Goal: Information Seeking & Learning: Learn about a topic

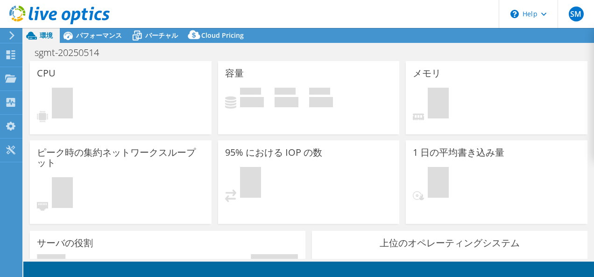
select select "USD"
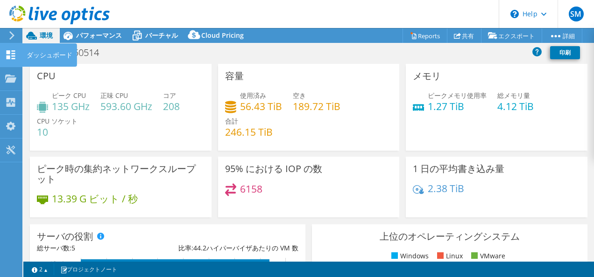
click at [12, 52] on icon at bounding box center [10, 54] width 11 height 9
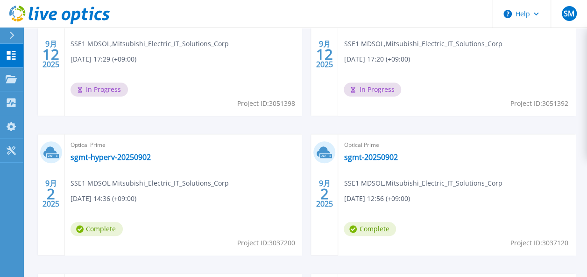
scroll to position [374, 0]
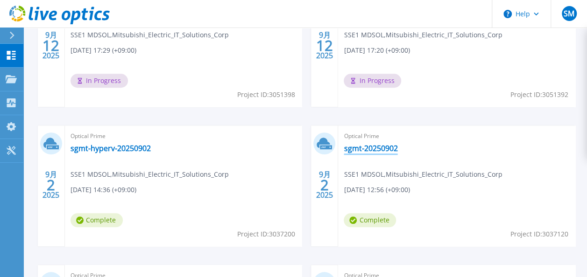
click at [355, 146] on link "sgmt-20250902" at bounding box center [371, 148] width 54 height 9
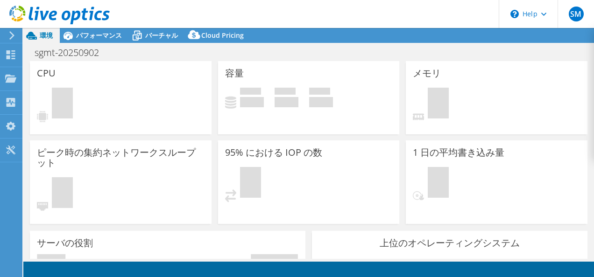
select select "USD"
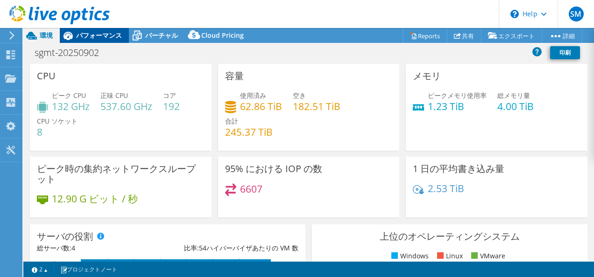
click at [108, 36] on span "パフォーマンス" at bounding box center [99, 35] width 46 height 9
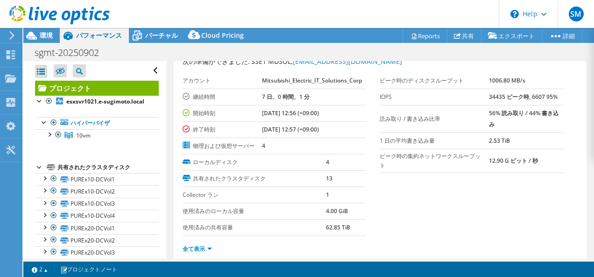
scroll to position [47, 0]
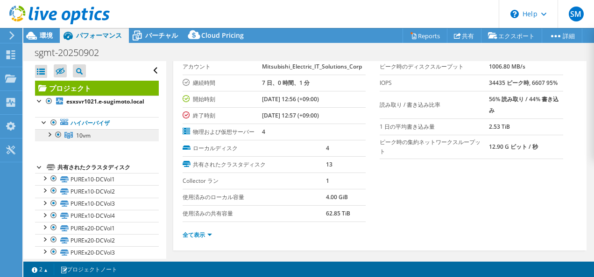
click at [90, 140] on span "10vm" at bounding box center [83, 136] width 14 height 8
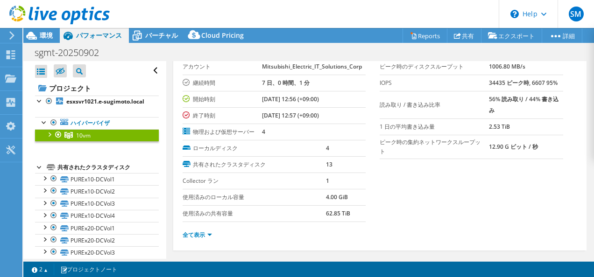
click at [90, 140] on span "10vm" at bounding box center [83, 136] width 14 height 8
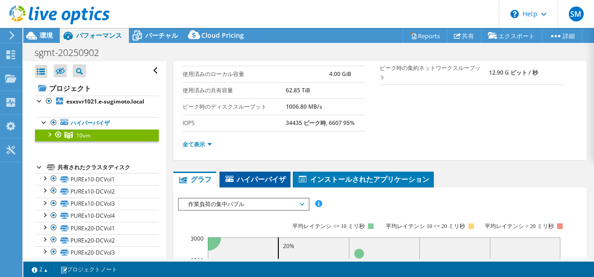
scroll to position [93, 0]
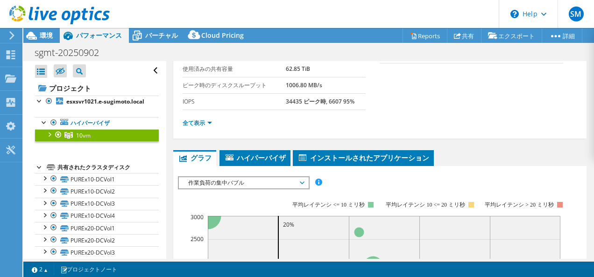
click at [289, 182] on span "作業負荷の集中バブル" at bounding box center [244, 182] width 120 height 11
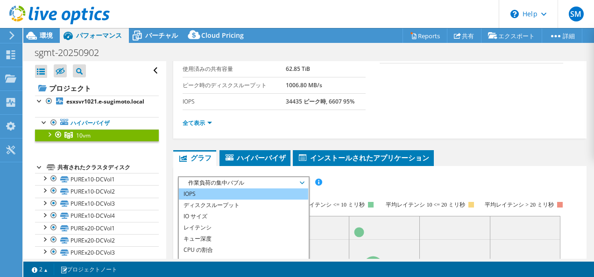
click at [222, 194] on li "IOPS" at bounding box center [243, 194] width 129 height 11
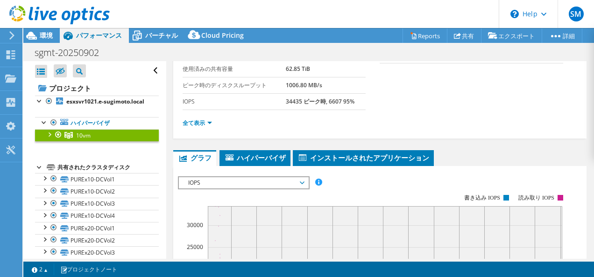
click at [252, 182] on span "IOPS" at bounding box center [244, 182] width 120 height 11
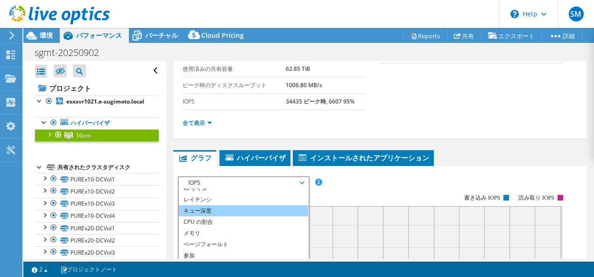
scroll to position [34, 0]
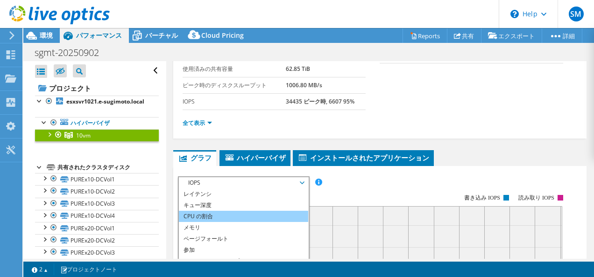
click at [233, 212] on li "CPU の割合" at bounding box center [243, 216] width 129 height 11
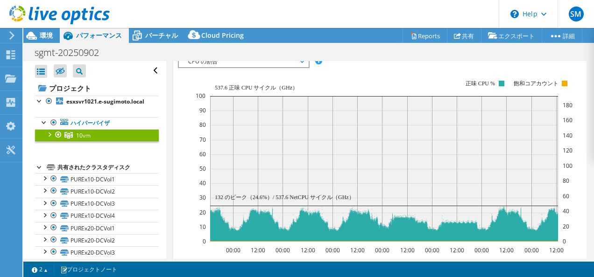
scroll to position [219, 0]
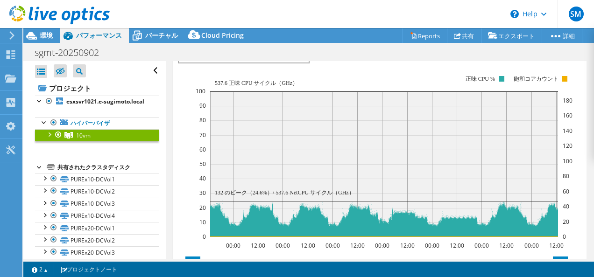
click at [194, 96] on icon "00:00 12:00 00:00 12:00 00:00 12:00 00:00 12:00 00:00 12:00 00:00 12:00 00:00 1…" at bounding box center [376, 156] width 397 height 187
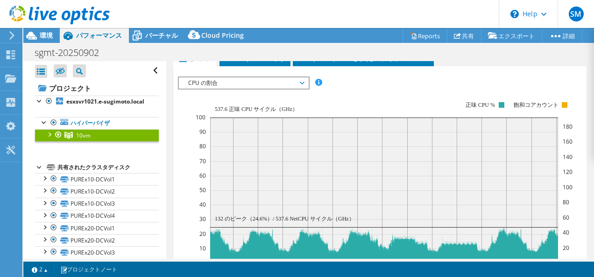
scroll to position [173, 0]
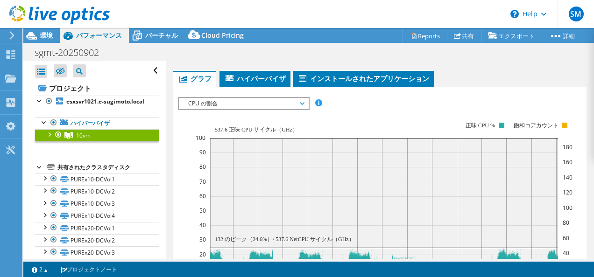
click at [252, 104] on span "CPU の割合" at bounding box center [244, 103] width 120 height 11
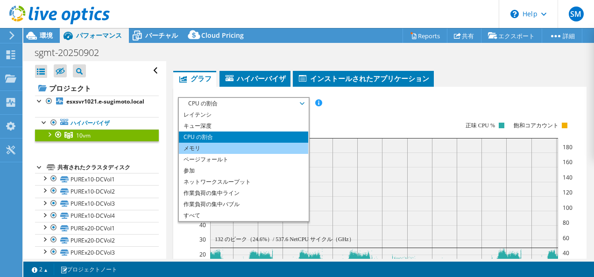
click at [226, 143] on li "メモリ" at bounding box center [243, 148] width 129 height 11
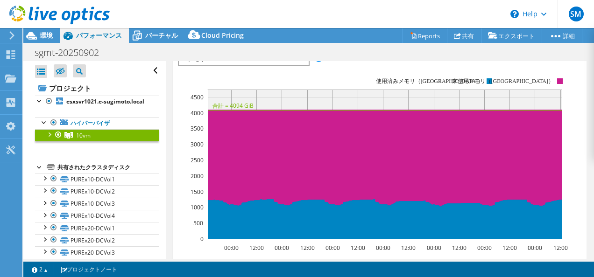
scroll to position [221, 0]
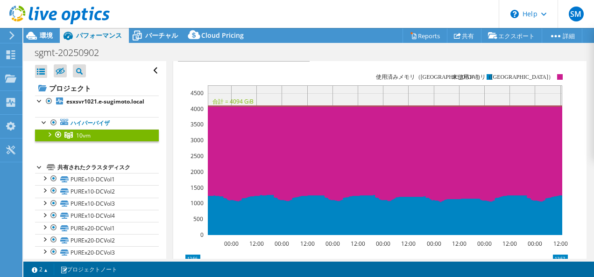
click at [208, 75] on rect at bounding box center [373, 154] width 390 height 187
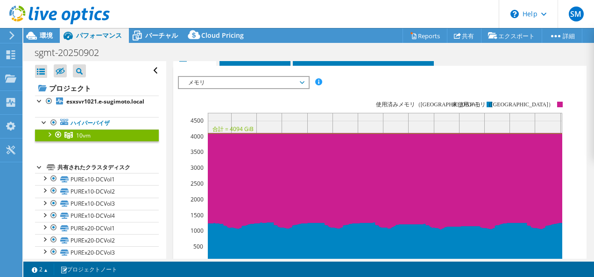
scroll to position [175, 0]
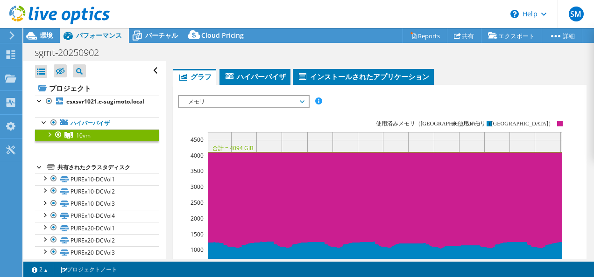
click at [270, 108] on rect at bounding box center [373, 201] width 390 height 187
click at [272, 103] on span "メモリ" at bounding box center [244, 101] width 120 height 11
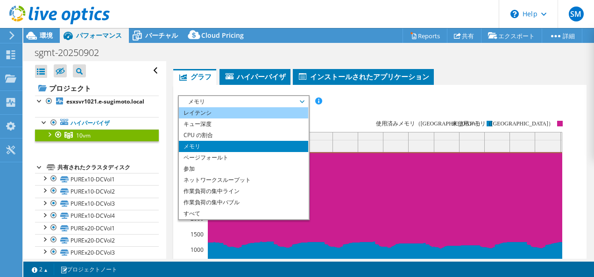
scroll to position [0, 0]
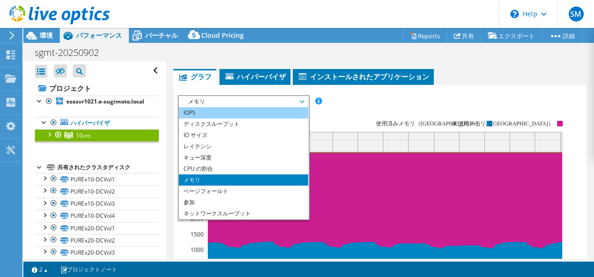
click at [209, 113] on li "IOPS" at bounding box center [243, 112] width 129 height 11
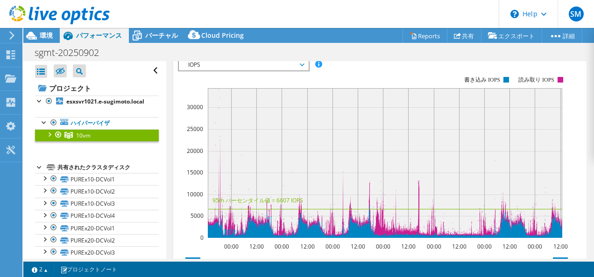
scroll to position [47, 0]
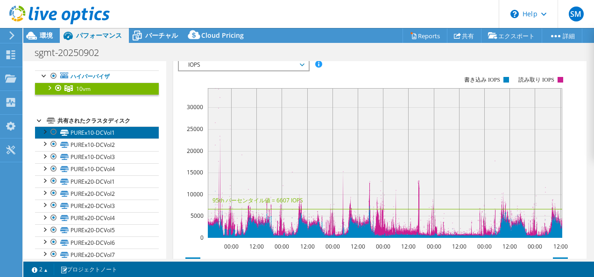
click at [115, 139] on link "PUREx10-DCVol1" at bounding box center [97, 133] width 124 height 12
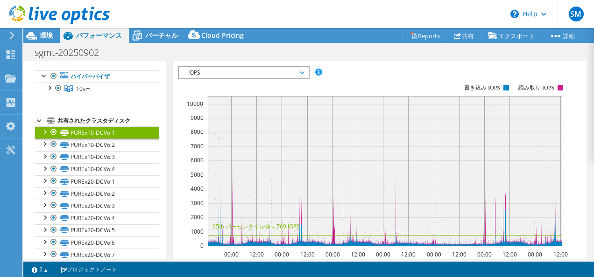
scroll to position [91, 0]
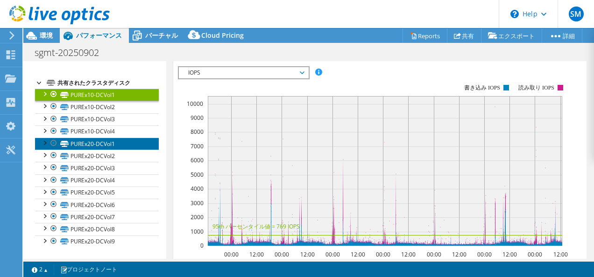
click at [115, 146] on link "PUREx20-DCVol1" at bounding box center [97, 144] width 124 height 12
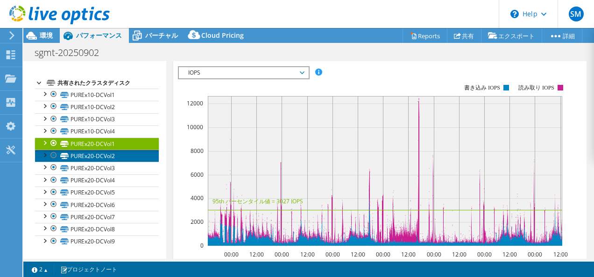
click at [92, 157] on link "PUREx20-DCVol2" at bounding box center [97, 156] width 124 height 12
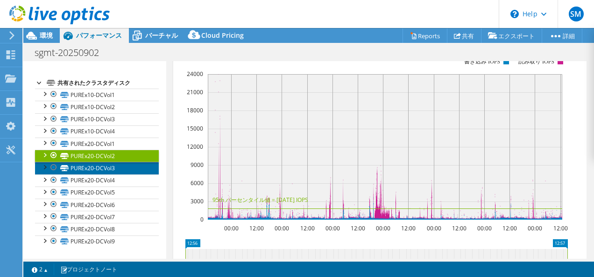
click at [68, 168] on icon at bounding box center [64, 168] width 8 height 6
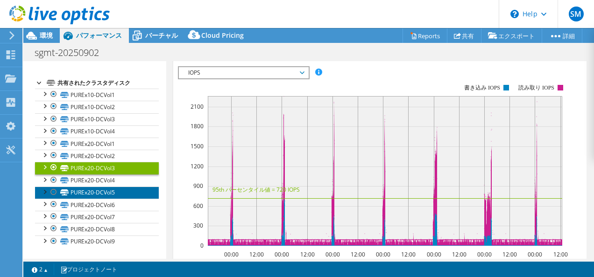
click at [96, 195] on link "PUREx20-DCVol5" at bounding box center [97, 193] width 124 height 12
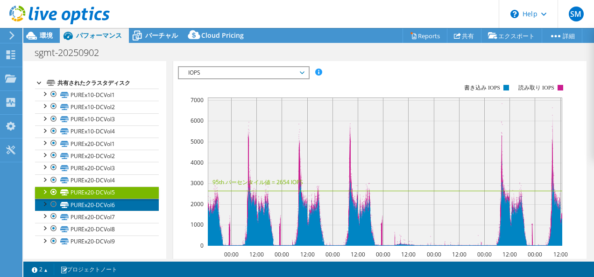
click at [106, 211] on link "PUREx20-DCVol6" at bounding box center [97, 205] width 124 height 12
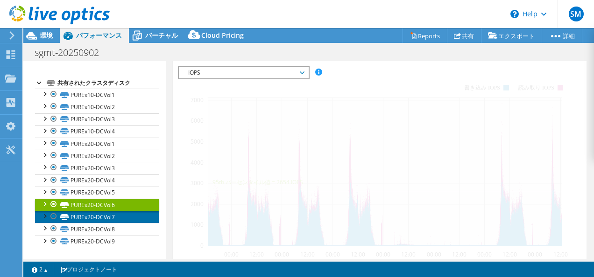
click at [107, 214] on link "PUREx20-DCVol7" at bounding box center [97, 217] width 124 height 12
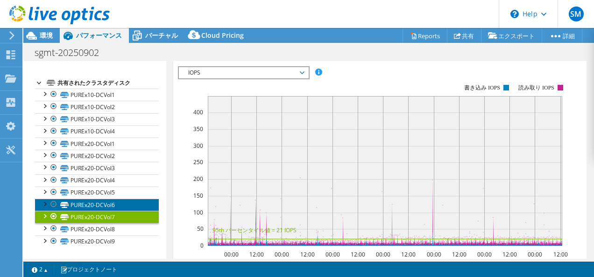
click at [113, 201] on link "PUREx20-DCVol6" at bounding box center [97, 205] width 124 height 12
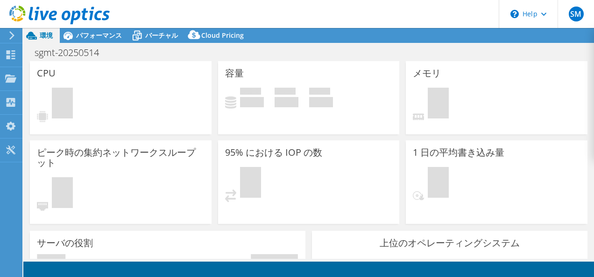
select select "USD"
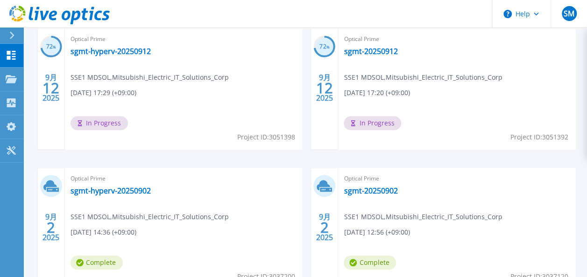
scroll to position [374, 0]
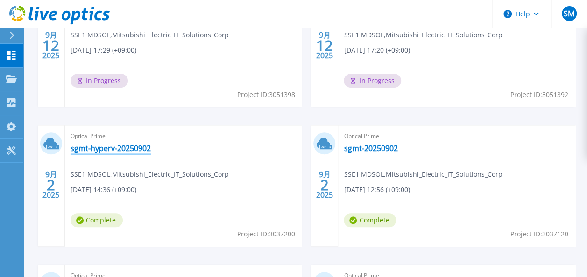
click at [115, 146] on link "sgmt-hyperv-20250902" at bounding box center [111, 148] width 80 height 9
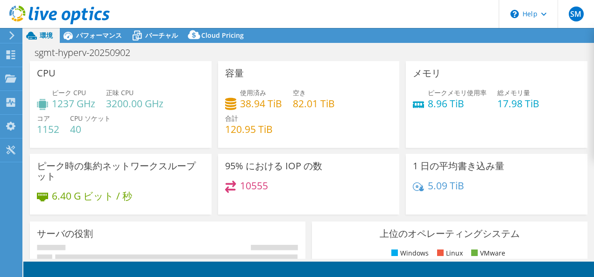
select select "USD"
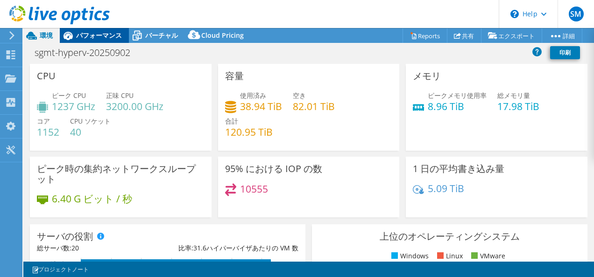
click at [101, 33] on span "パフォーマンス" at bounding box center [99, 35] width 46 height 9
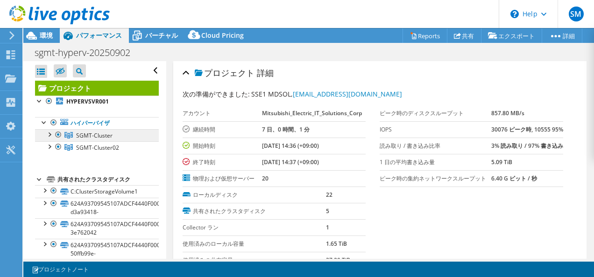
click at [99, 133] on span "SGMT-Cluster" at bounding box center [94, 136] width 36 height 8
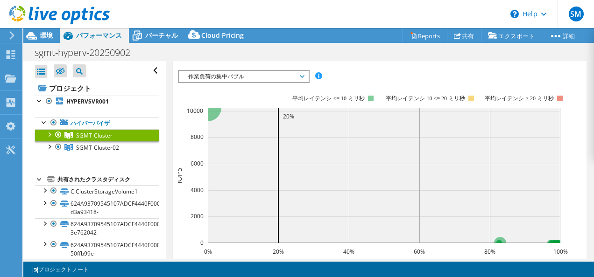
scroll to position [187, 0]
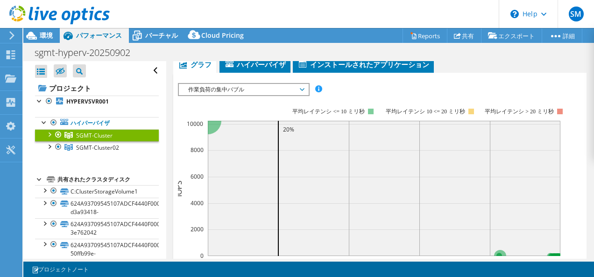
click at [295, 88] on span "作業負荷の集中バブル" at bounding box center [244, 89] width 120 height 11
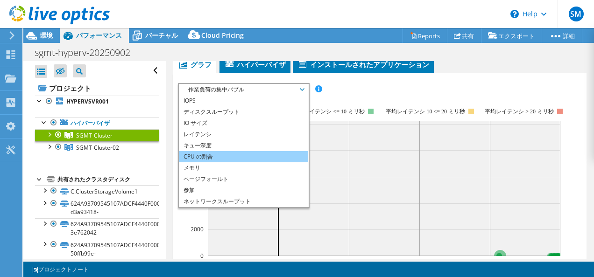
click at [227, 155] on li "CPU の割合" at bounding box center [243, 156] width 129 height 11
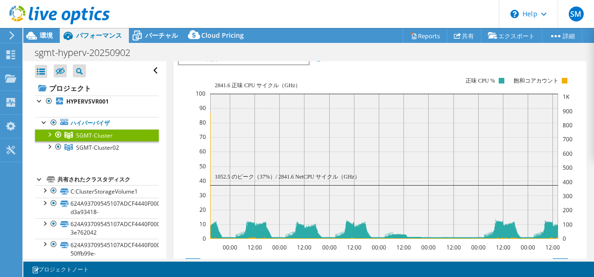
scroll to position [226, 0]
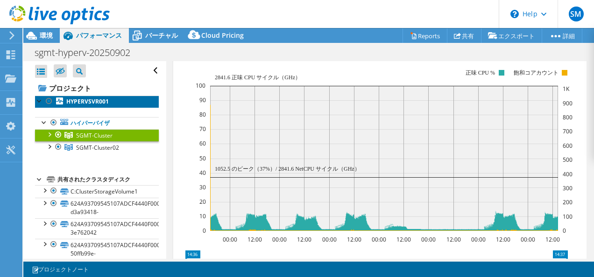
click at [102, 102] on b "HYPERVSVR001" at bounding box center [87, 102] width 42 height 8
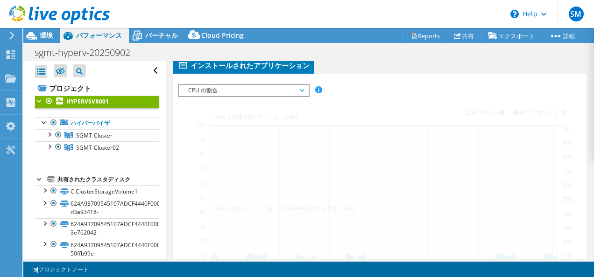
scroll to position [280, 0]
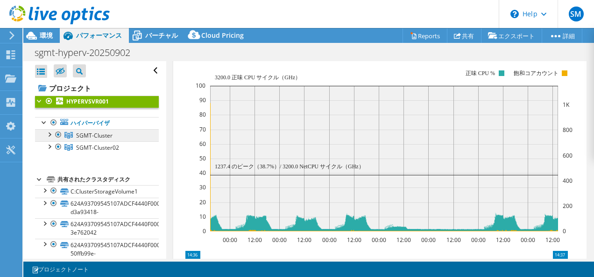
click at [135, 135] on link "SGMT-Cluster" at bounding box center [97, 135] width 124 height 12
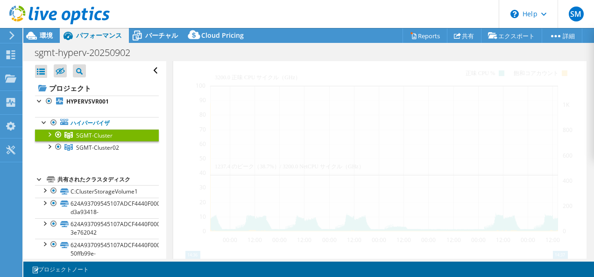
scroll to position [226, 0]
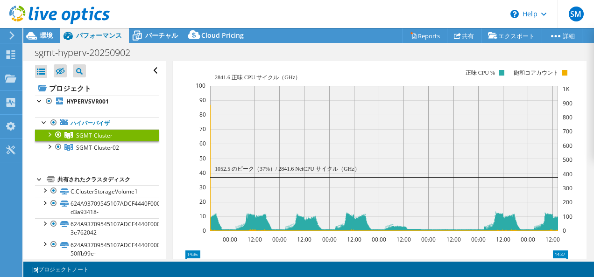
click at [384, 56] on div "sgmt-hyperv-20250902 印刷" at bounding box center [308, 52] width 571 height 17
click at [294, 67] on rect at bounding box center [384, 150] width 377 height 187
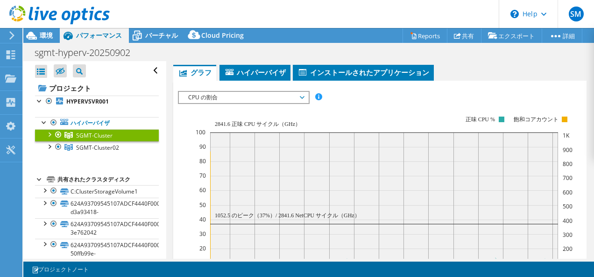
click at [297, 96] on span "CPU の割合" at bounding box center [244, 97] width 120 height 11
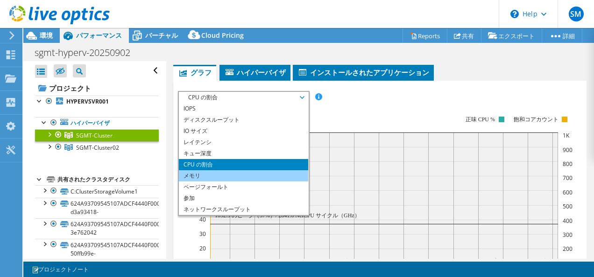
click at [242, 172] on li "メモリ" at bounding box center [243, 175] width 129 height 11
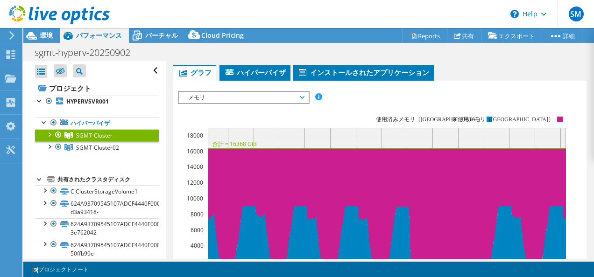
click at [238, 96] on span "メモリ" at bounding box center [244, 97] width 120 height 11
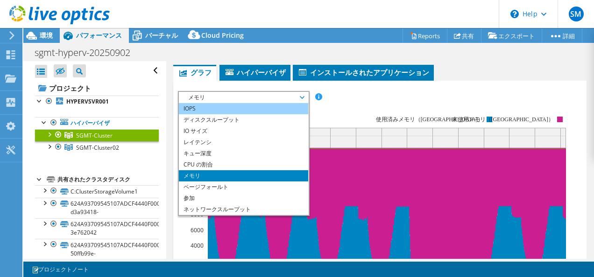
click at [214, 107] on li "IOPS" at bounding box center [243, 108] width 129 height 11
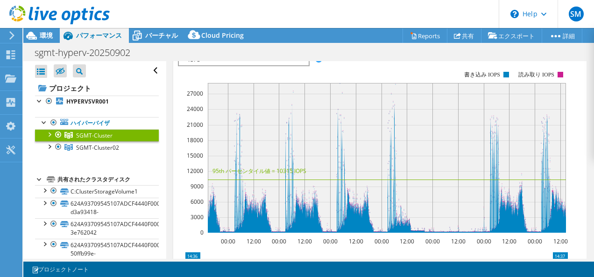
scroll to position [22, 0]
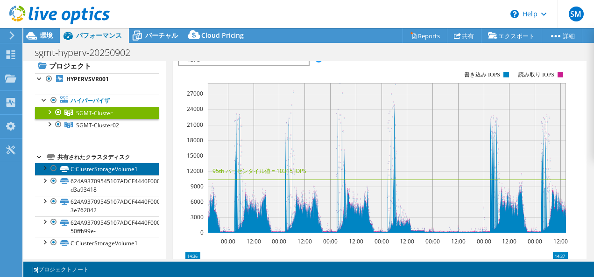
click at [122, 167] on link "C:ClusterStorageVolume1" at bounding box center [97, 169] width 124 height 12
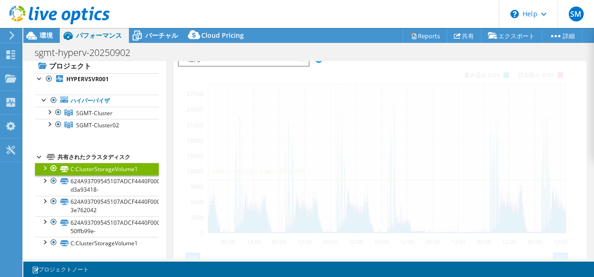
scroll to position [241, 0]
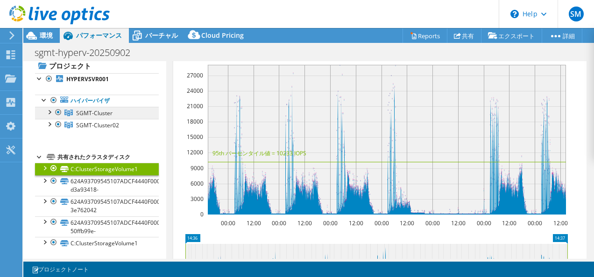
click at [96, 112] on span "SGMT-Cluster" at bounding box center [94, 113] width 36 height 8
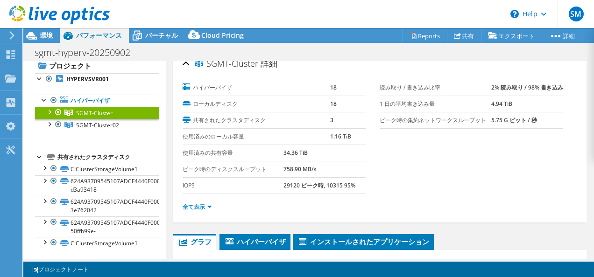
scroll to position [0, 0]
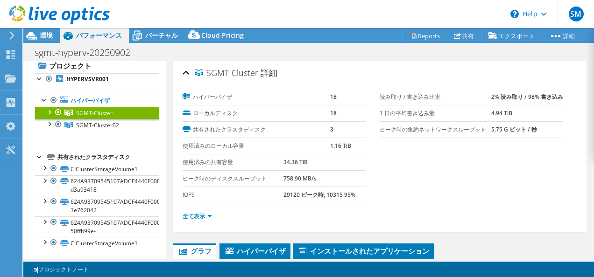
click at [201, 214] on link "全て表示" at bounding box center [197, 216] width 29 height 8
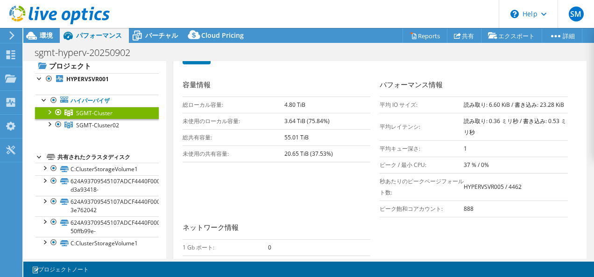
scroll to position [233, 0]
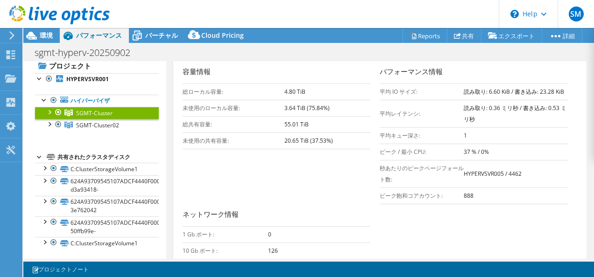
click at [347, 155] on div "容量情報 総ローカル容量: 4.80 TiB 未使用のローカル容量: 3.64 TiB (75.84%) 総共有容量: 55.01 TiB 未使用の共有容量:…" at bounding box center [380, 200] width 395 height 269
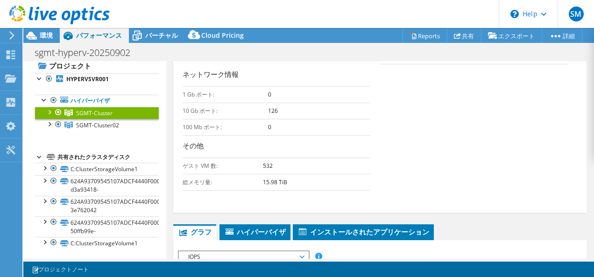
scroll to position [514, 0]
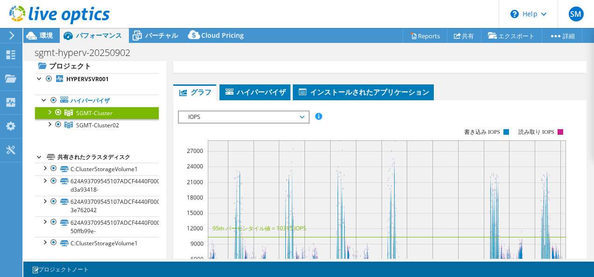
click at [305, 113] on span "IOPS" at bounding box center [243, 117] width 129 height 11
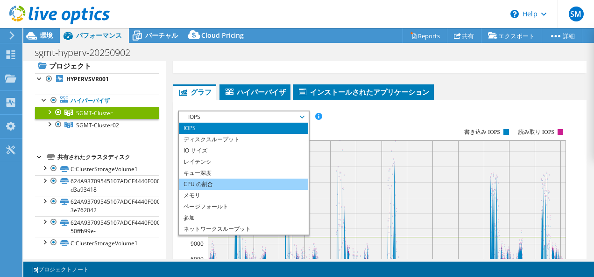
click at [218, 181] on li "CPU の割合" at bounding box center [243, 184] width 129 height 11
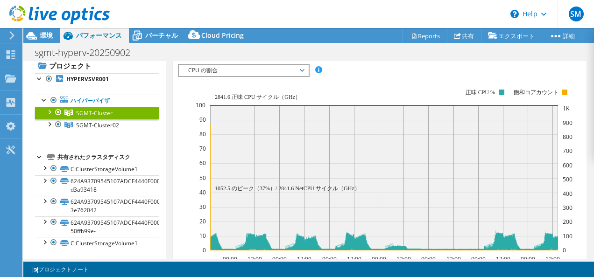
scroll to position [607, 0]
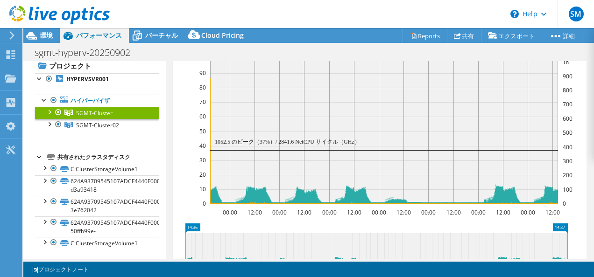
click at [184, 148] on icon "00:00 12:00 00:00 12:00 00:00 12:00 00:00 12:00 00:00 12:00 00:00 12:00 00:00 1…" at bounding box center [376, 123] width 397 height 187
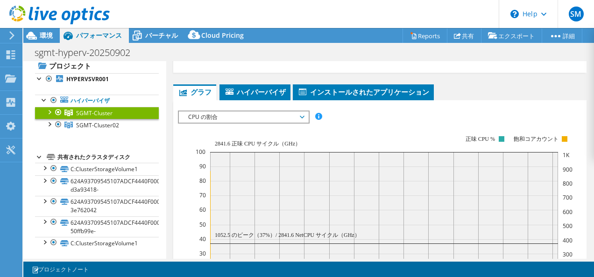
scroll to position [560, 0]
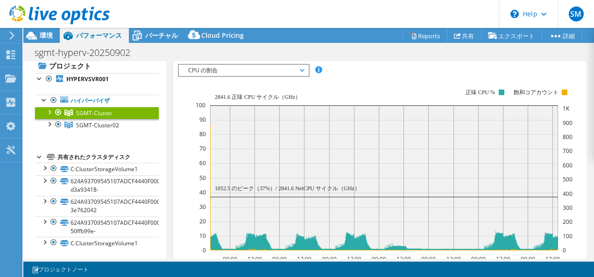
click at [304, 71] on div "CPU の割合 IOPS ディスクスループット IO サイズ レイテンシ キュー深度 CPU の割合 メモリ ページフォールト 参加 ネットワークスループット…" at bounding box center [244, 70] width 132 height 13
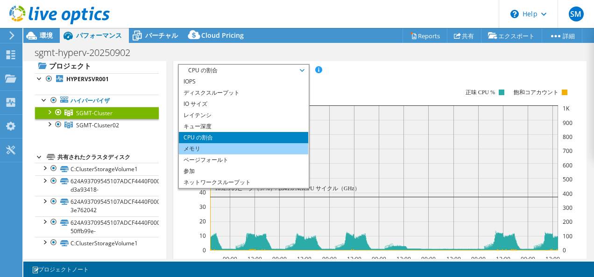
click at [238, 143] on li "メモリ" at bounding box center [243, 148] width 129 height 11
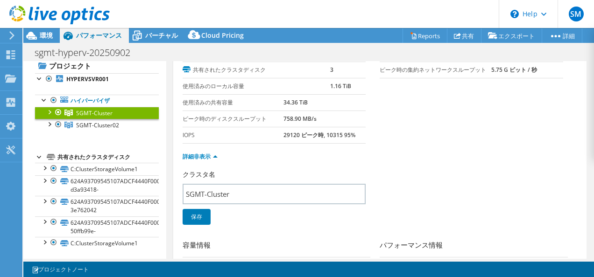
scroll to position [0, 0]
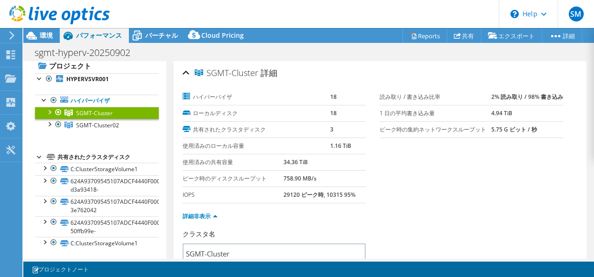
drag, startPoint x: 281, startPoint y: 192, endPoint x: 298, endPoint y: 194, distance: 17.3
click at [298, 194] on tr "IOPS 29120 ピーク時, 10315 95%" at bounding box center [275, 195] width 184 height 16
copy tr "29120"
click at [380, 224] on div "詳細非表示" at bounding box center [380, 217] width 395 height 26
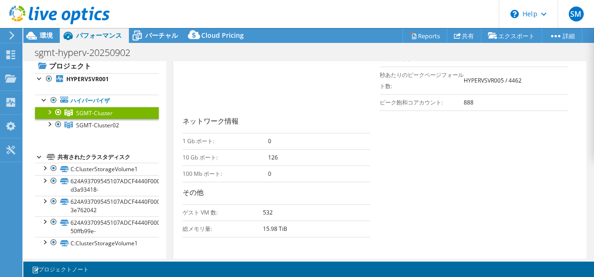
scroll to position [467, 0]
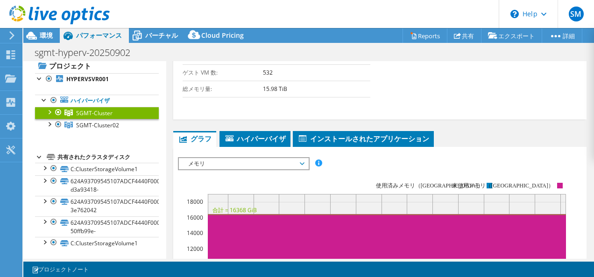
click at [301, 159] on span "メモリ" at bounding box center [244, 163] width 120 height 11
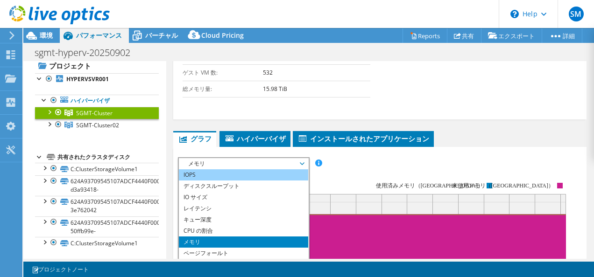
click at [226, 172] on li "IOPS" at bounding box center [243, 175] width 129 height 11
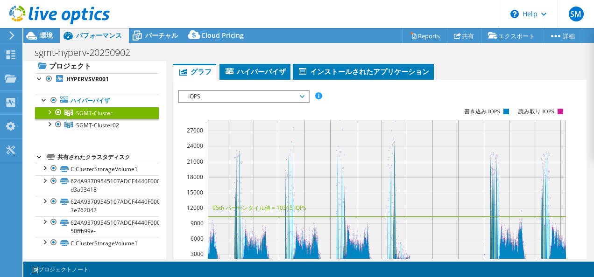
scroll to position [560, 0]
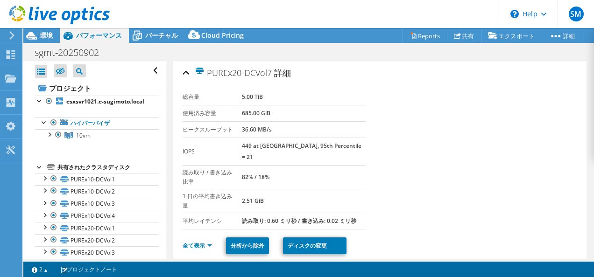
select select "USD"
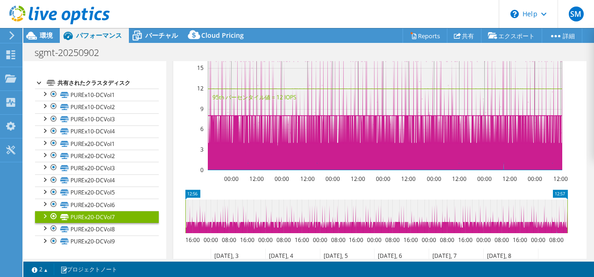
scroll to position [327, 0]
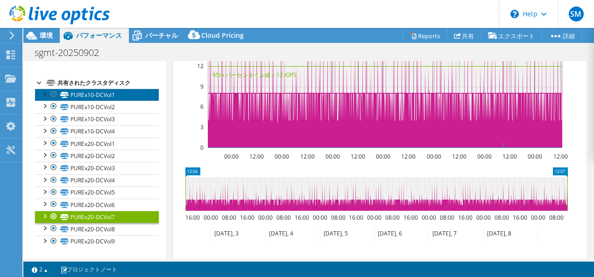
click at [127, 95] on link "PUREx10-DCVol1" at bounding box center [97, 95] width 124 height 12
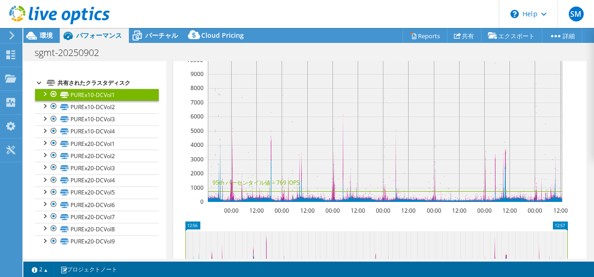
scroll to position [233, 0]
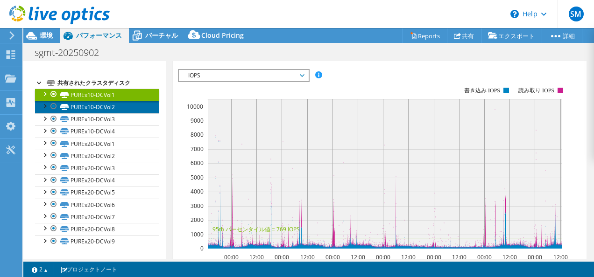
click at [126, 111] on link "PUREx10-DCVol2" at bounding box center [97, 107] width 124 height 12
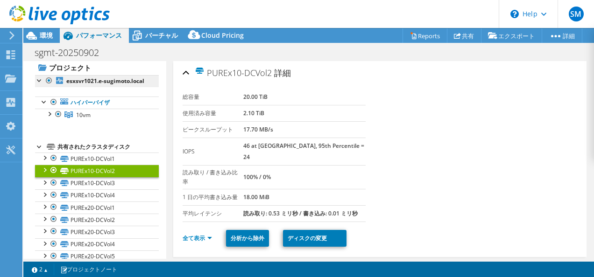
scroll to position [0, 0]
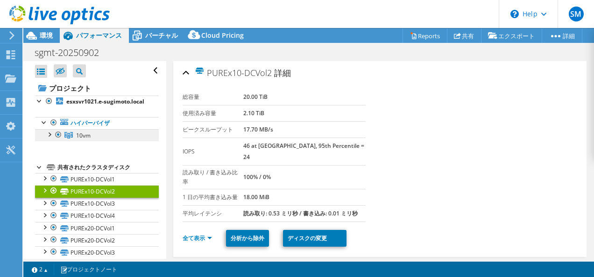
click at [98, 141] on link "10vm" at bounding box center [97, 135] width 124 height 12
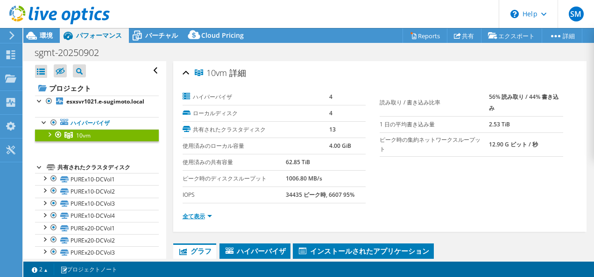
click at [205, 213] on link "全て表示" at bounding box center [197, 216] width 29 height 8
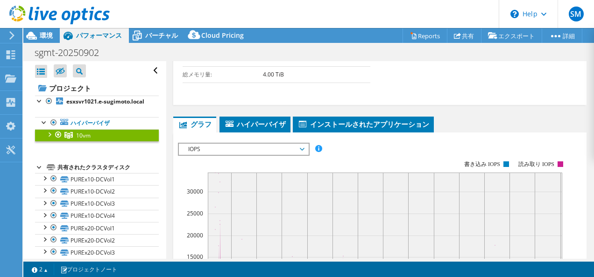
scroll to position [514, 0]
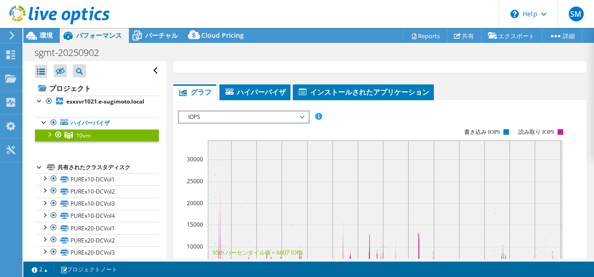
click at [305, 121] on span "IOPS" at bounding box center [243, 117] width 129 height 11
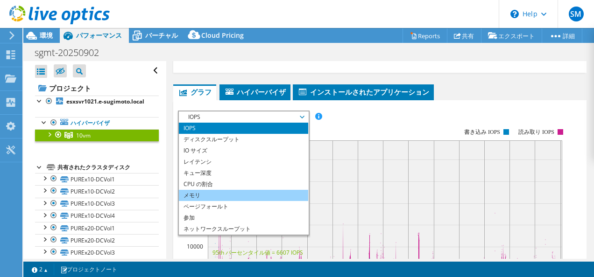
click at [212, 201] on li "メモリ" at bounding box center [243, 195] width 129 height 11
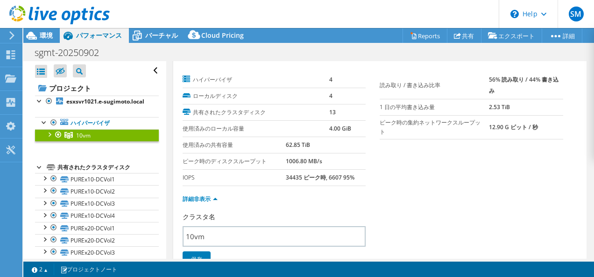
scroll to position [0, 0]
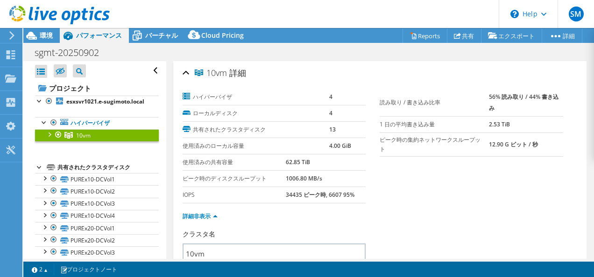
click at [474, 155] on td "ピーク時の集約ネットワークスループット" at bounding box center [434, 145] width 109 height 24
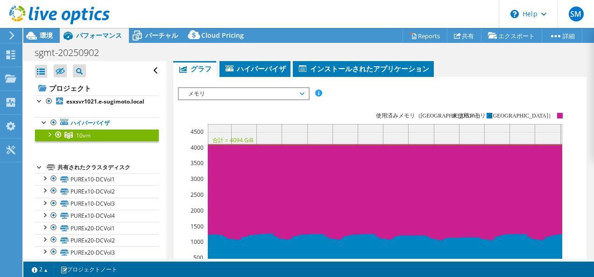
scroll to position [607, 0]
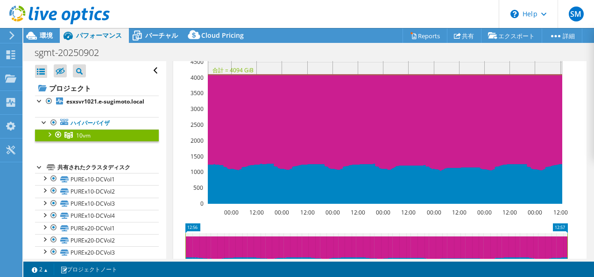
click at [181, 107] on rect at bounding box center [373, 123] width 390 height 187
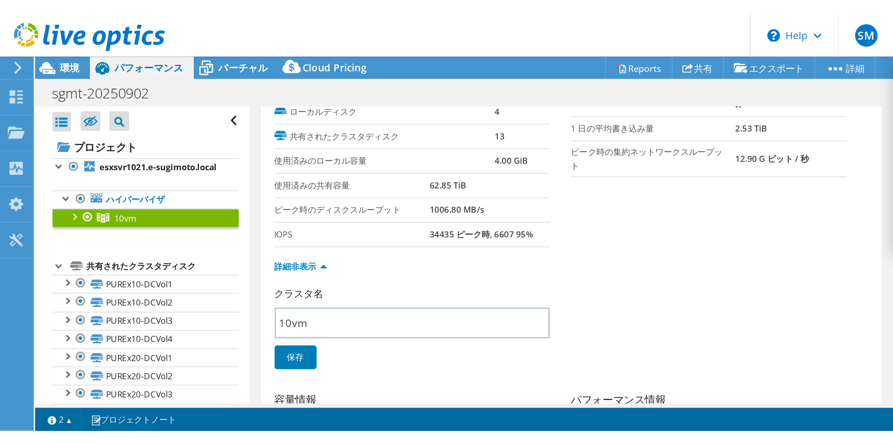
scroll to position [0, 0]
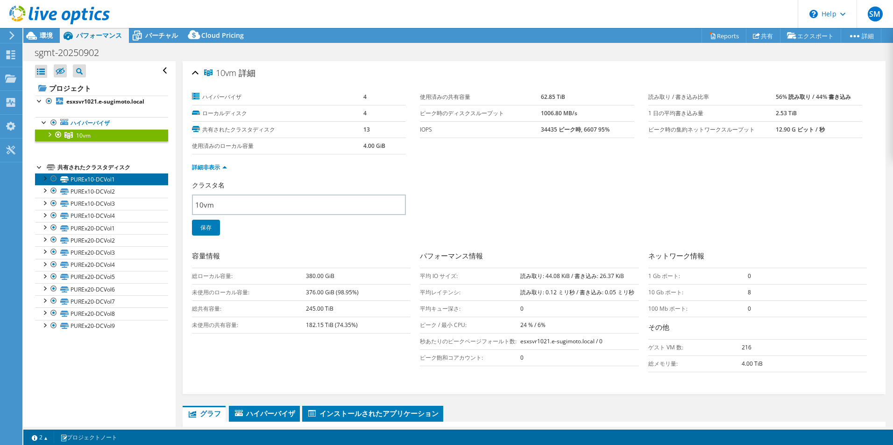
click at [100, 181] on link "PUREx10-DCVol1" at bounding box center [101, 179] width 133 height 12
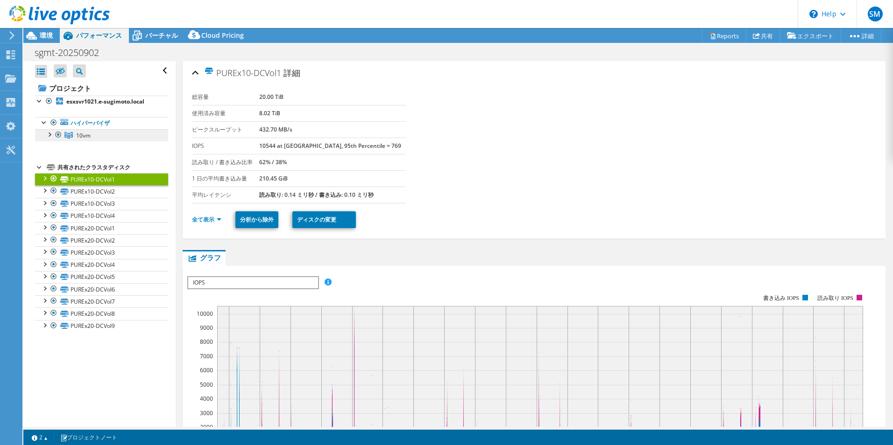
click at [106, 134] on link "10vm" at bounding box center [101, 135] width 133 height 12
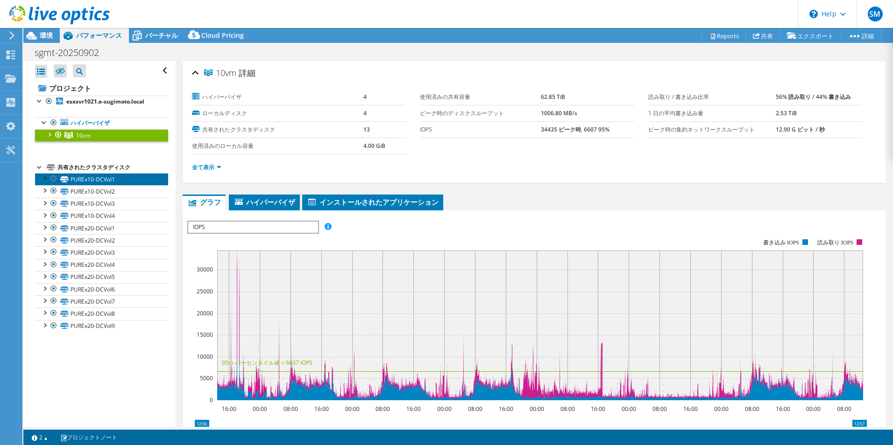
click at [83, 184] on link "PUREx10-DCVol1" at bounding box center [101, 179] width 133 height 12
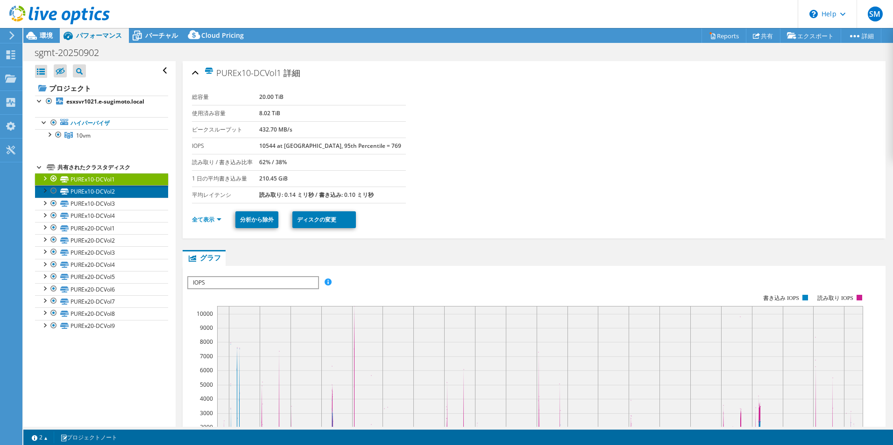
click at [105, 191] on link "PUREx10-DCVol2" at bounding box center [101, 191] width 133 height 12
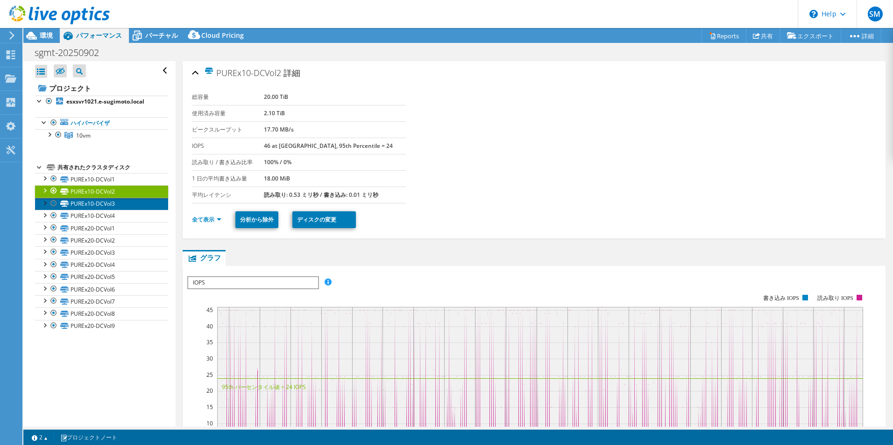
click at [98, 201] on link "PUREx10-DCVol3" at bounding box center [101, 204] width 133 height 12
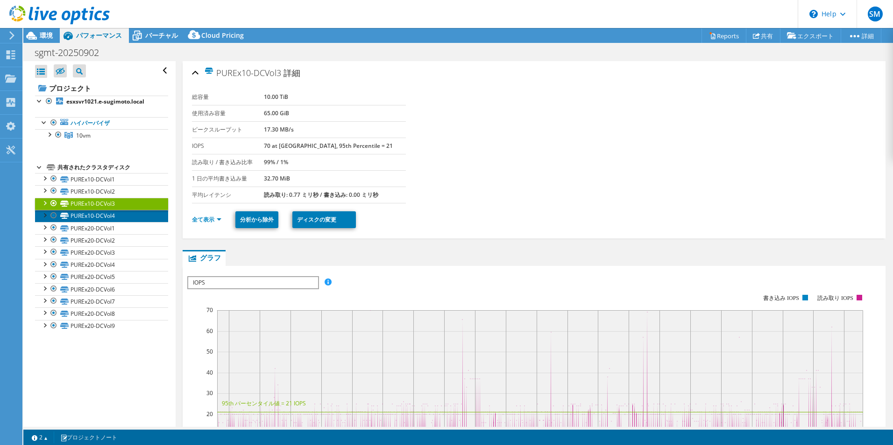
click at [85, 214] on link "PUREx10-DCVol4" at bounding box center [101, 216] width 133 height 12
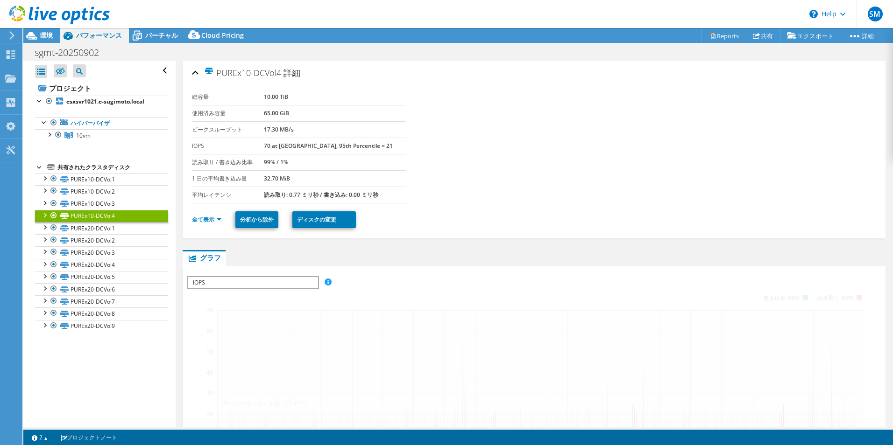
click at [85, 214] on link "PUREx10-DCVol4" at bounding box center [101, 216] width 133 height 12
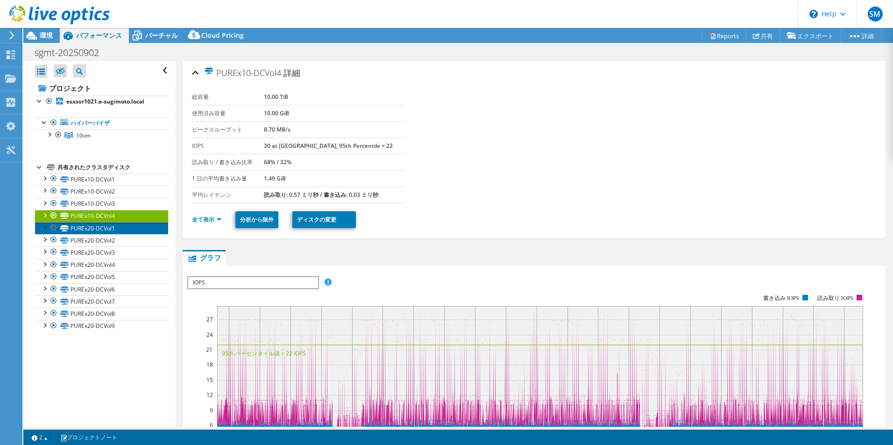
click at [120, 227] on link "PUREx20-DCVol1" at bounding box center [101, 228] width 133 height 12
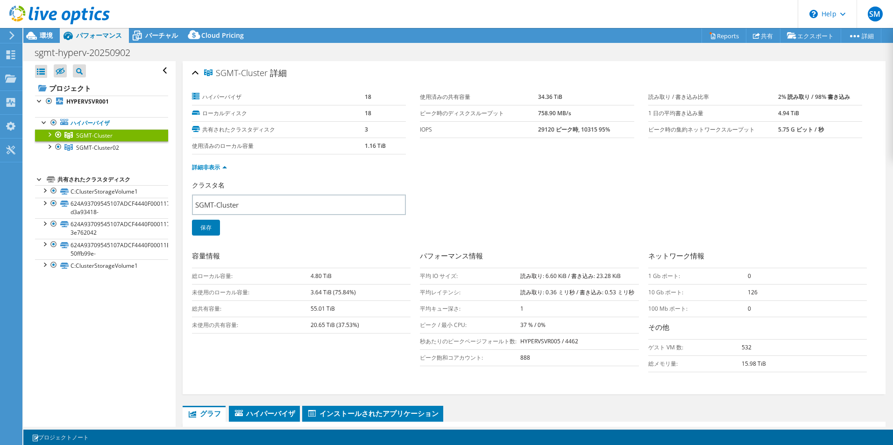
select select "USD"
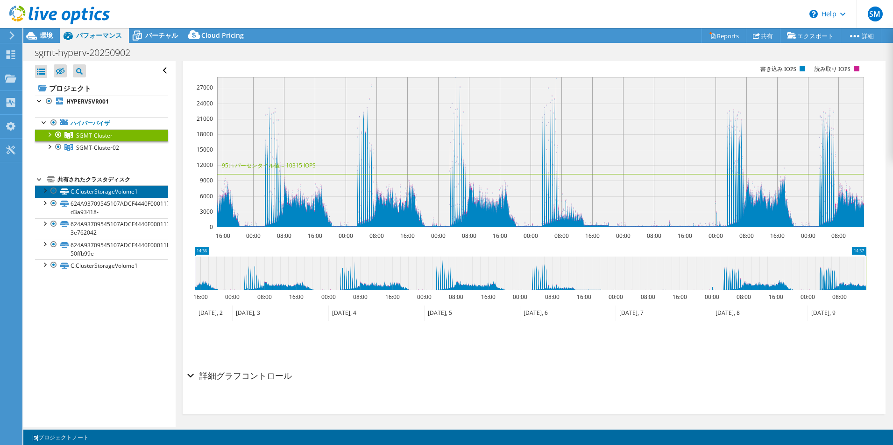
click at [105, 192] on link "C:ClusterStorageVolume1" at bounding box center [101, 191] width 133 height 12
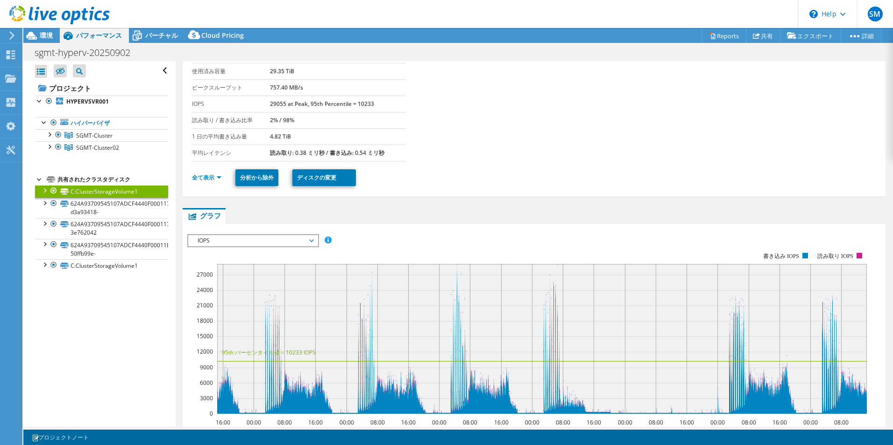
scroll to position [0, 0]
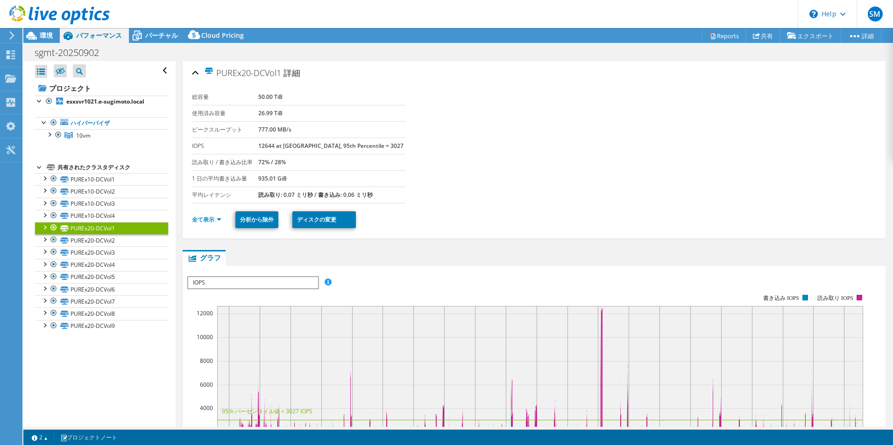
select select "USD"
click at [84, 237] on link "PUREx20-DCVol2" at bounding box center [101, 240] width 133 height 12
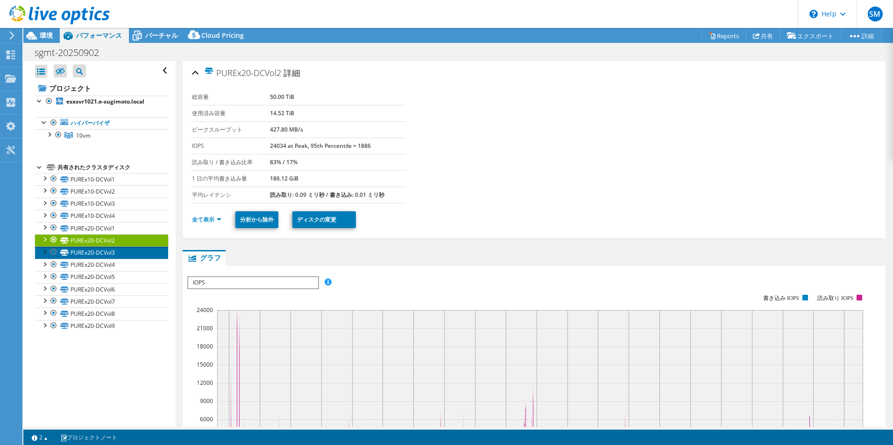
click at [111, 248] on link "PUREx20-DCVol3" at bounding box center [101, 253] width 133 height 12
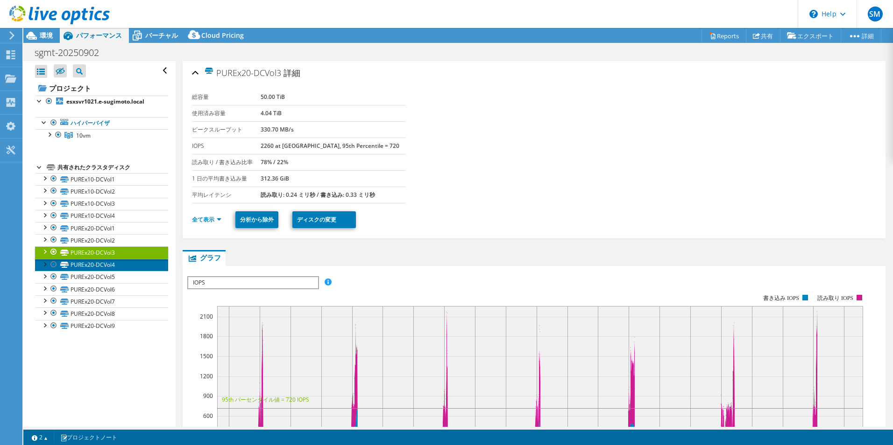
click at [109, 262] on link "PUREx20-DCVol4" at bounding box center [101, 265] width 133 height 12
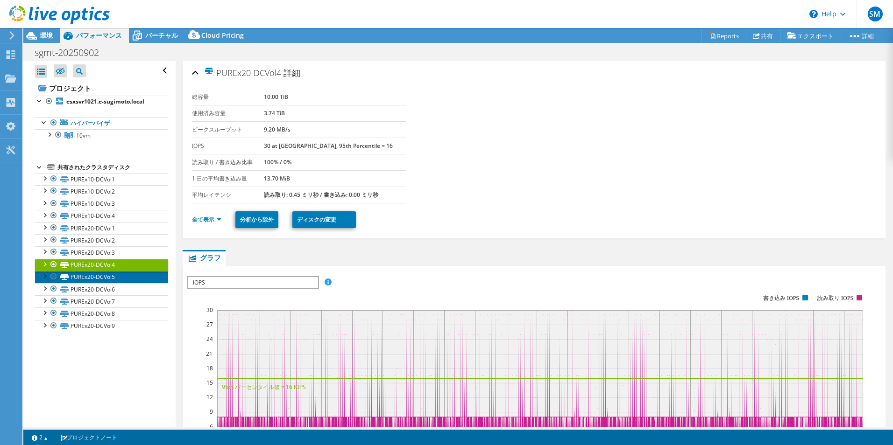
click at [93, 275] on link "PUREx20-DCVol5" at bounding box center [101, 277] width 133 height 12
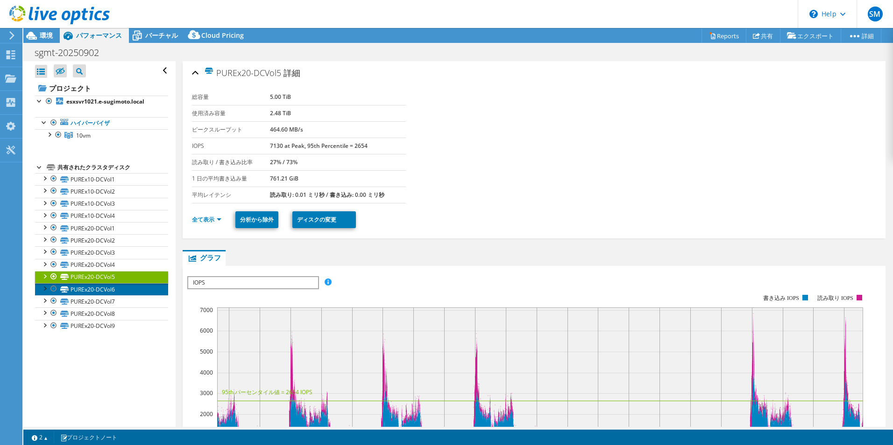
click at [61, 289] on icon at bounding box center [64, 290] width 8 height 6
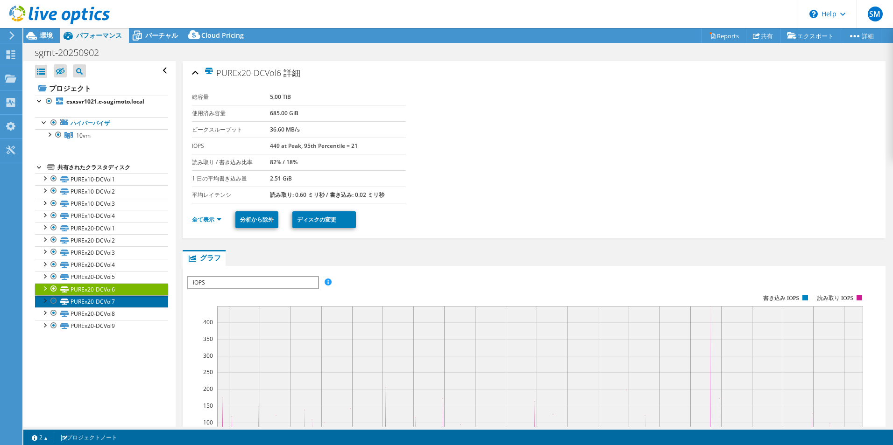
click at [92, 301] on link "PUREx20-DCVol7" at bounding box center [101, 302] width 133 height 12
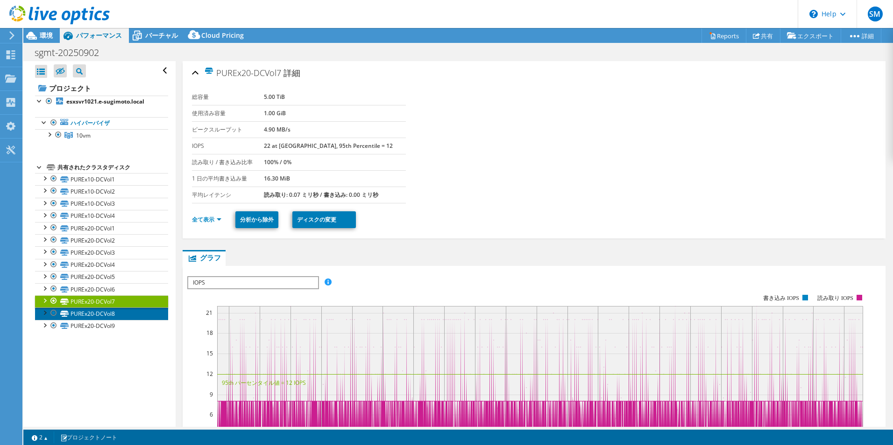
click at [106, 312] on link "PUREx20-DCVol8" at bounding box center [101, 314] width 133 height 12
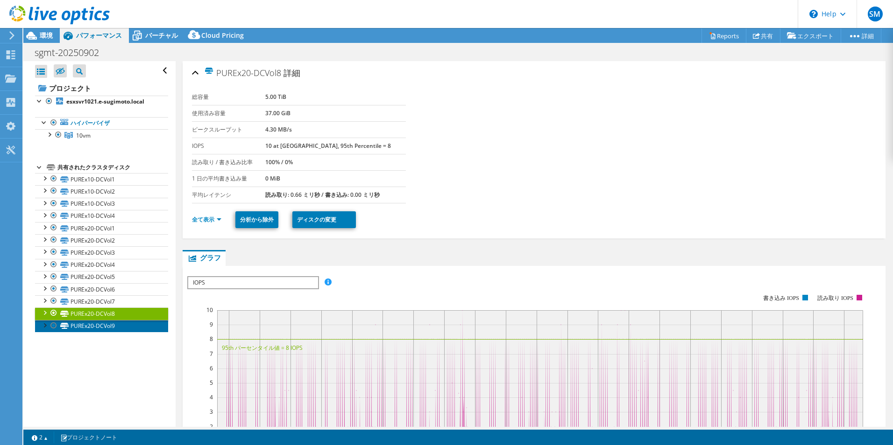
click at [105, 327] on link "PUREx20-DCVol9" at bounding box center [101, 326] width 133 height 12
